Goal: Task Accomplishment & Management: Manage account settings

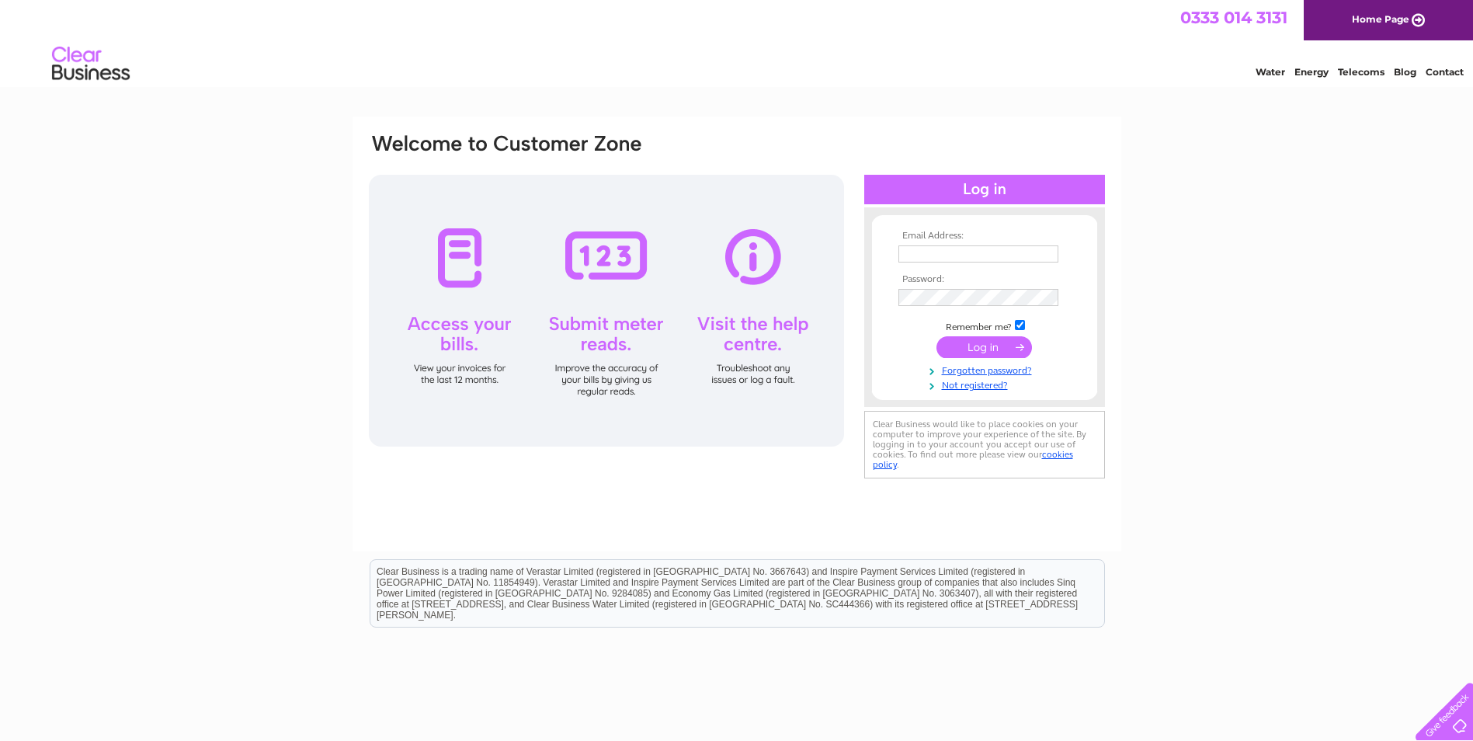
type input "accounts@heimashetland.co.uk"
click at [962, 347] on input "submit" at bounding box center [983, 347] width 95 height 22
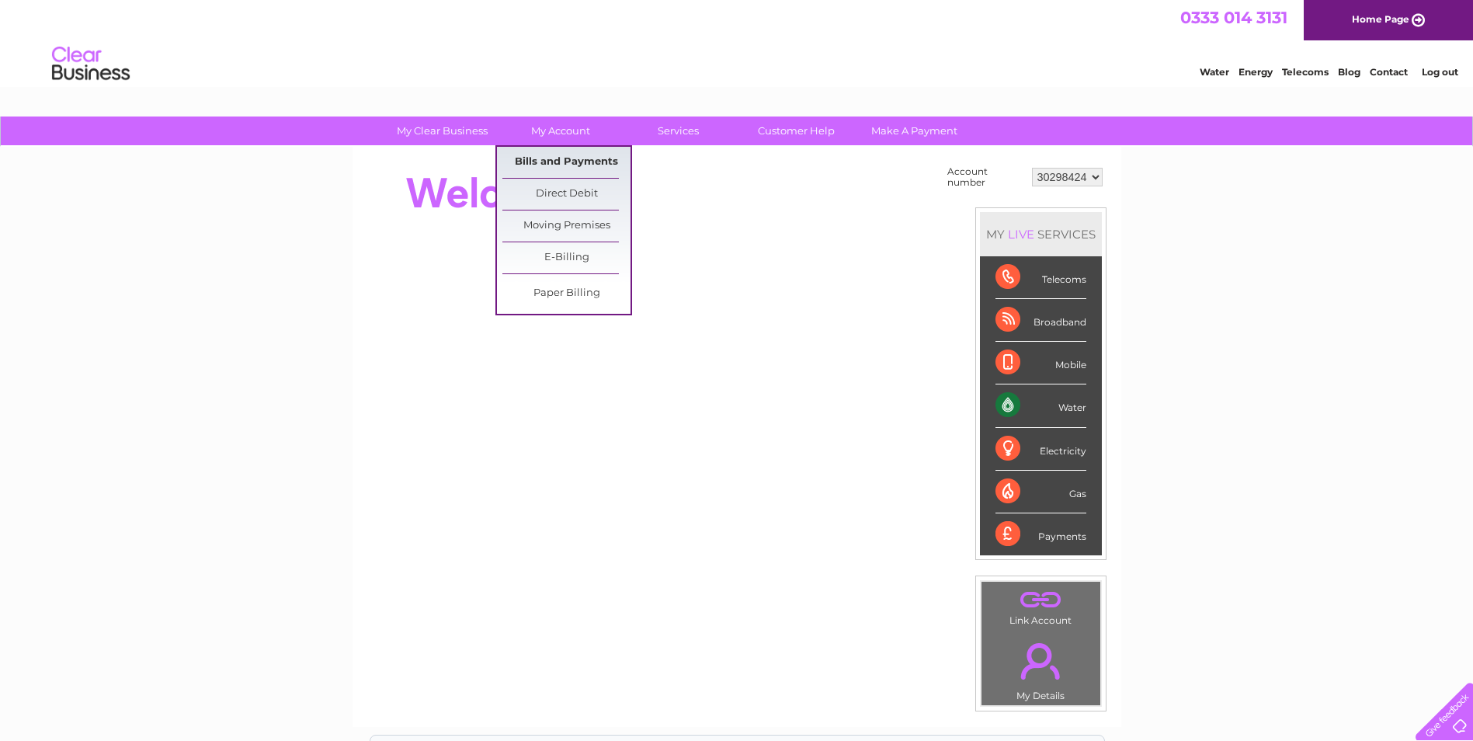
click at [547, 160] on link "Bills and Payments" at bounding box center [566, 162] width 128 height 31
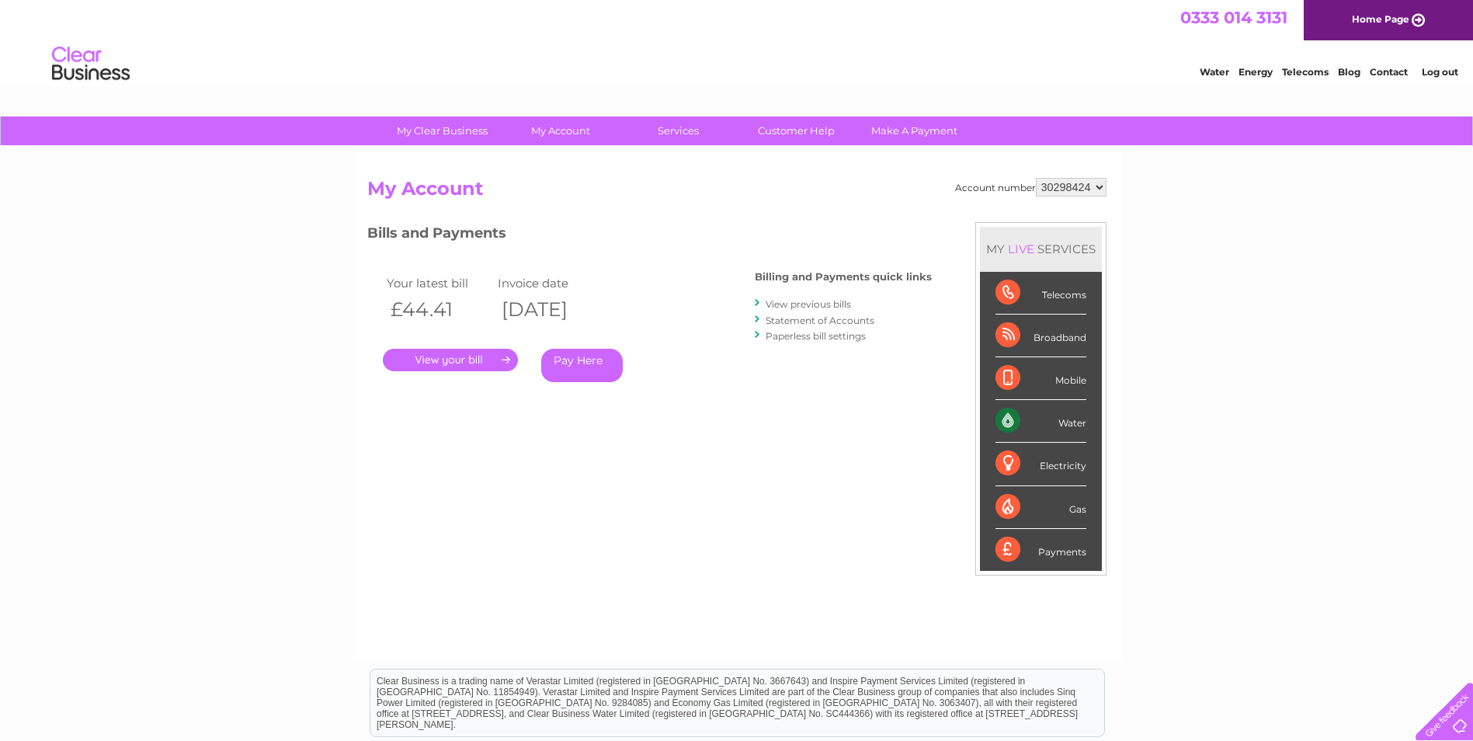
click at [465, 359] on link "." at bounding box center [450, 360] width 135 height 23
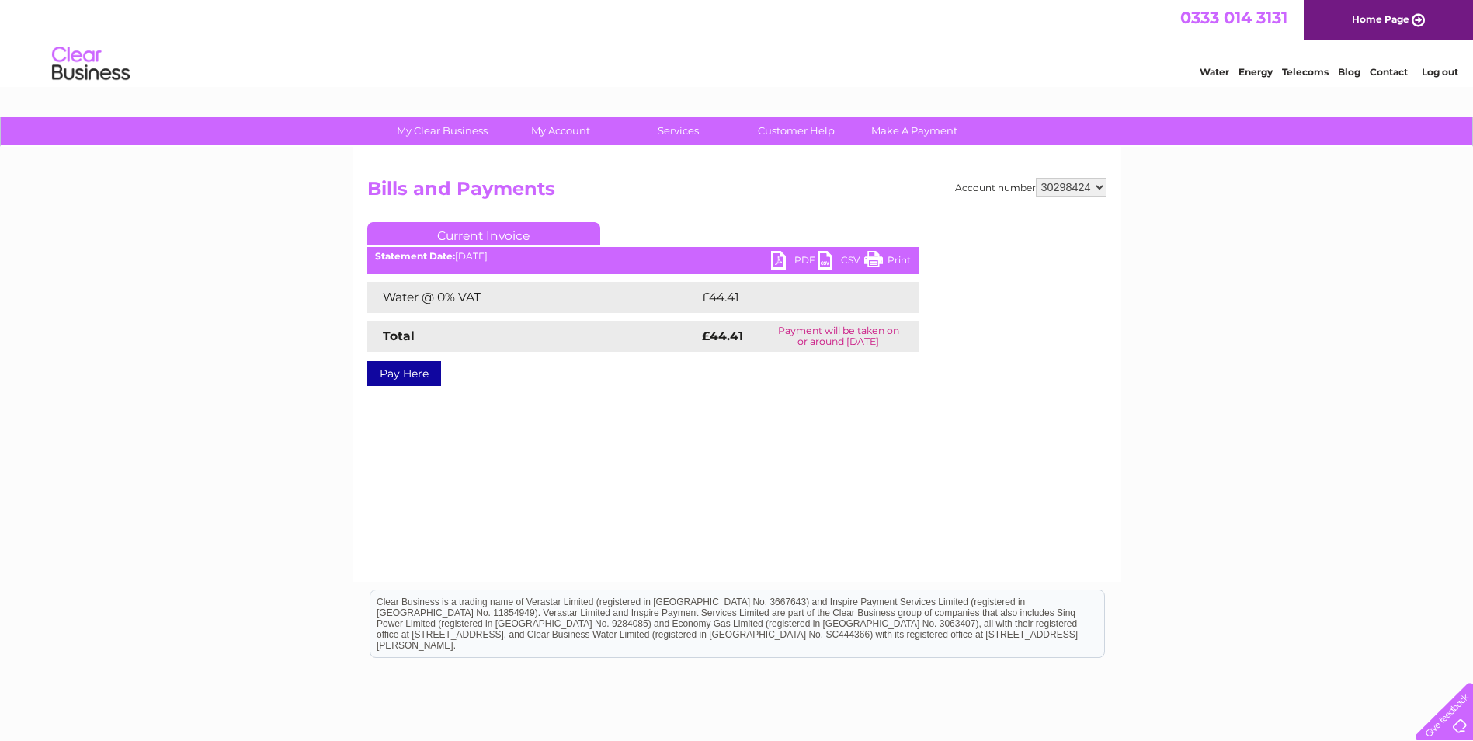
click at [781, 256] on link "PDF" at bounding box center [794, 262] width 47 height 23
